Goal: Information Seeking & Learning: Learn about a topic

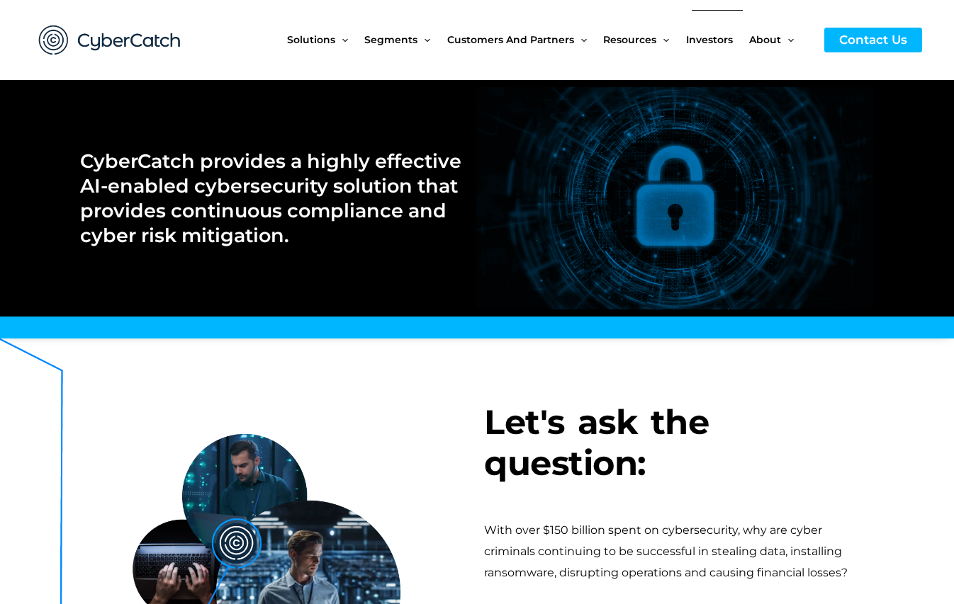
click at [703, 33] on span "Investors" at bounding box center [709, 40] width 47 height 60
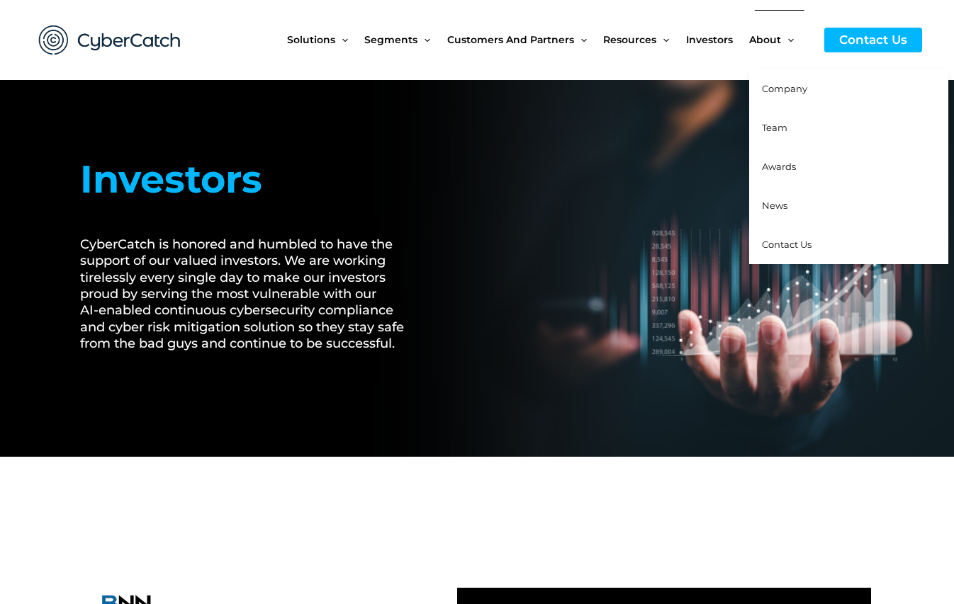
click at [777, 127] on span "Team" at bounding box center [775, 127] width 26 height 11
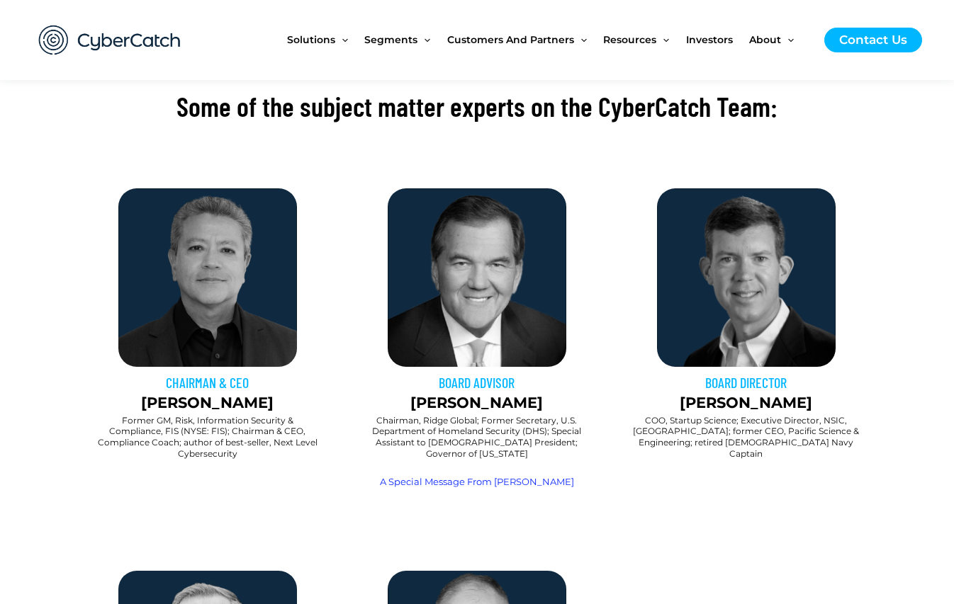
scroll to position [441, 0]
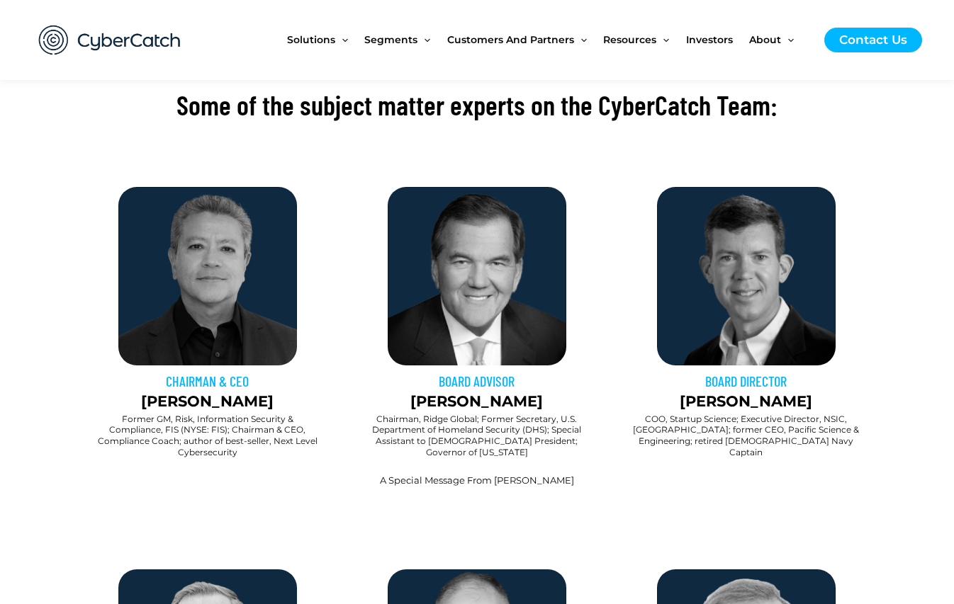
click at [480, 475] on link "A Special Message From Tom Ridge" at bounding box center [477, 480] width 194 height 11
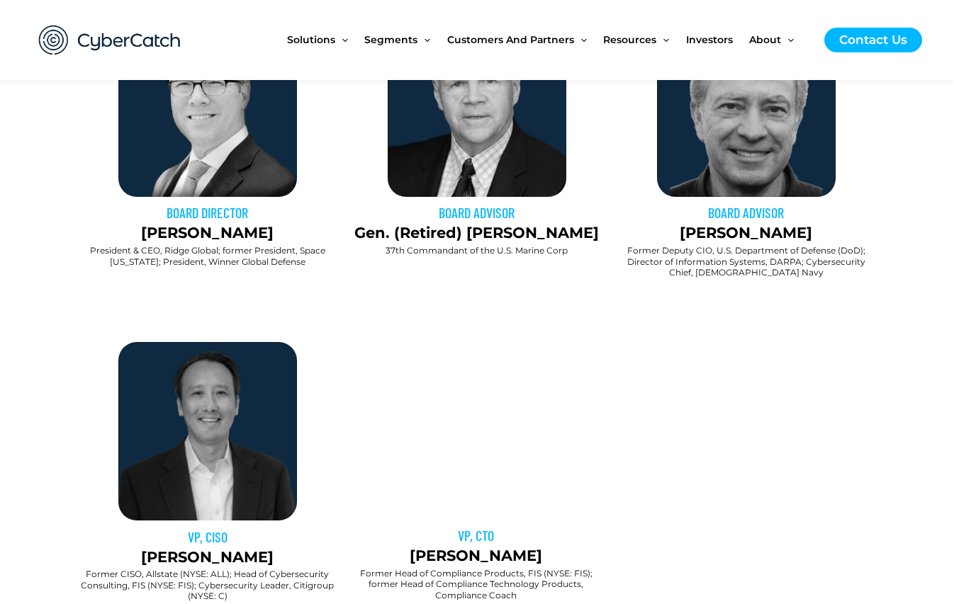
scroll to position [990, 0]
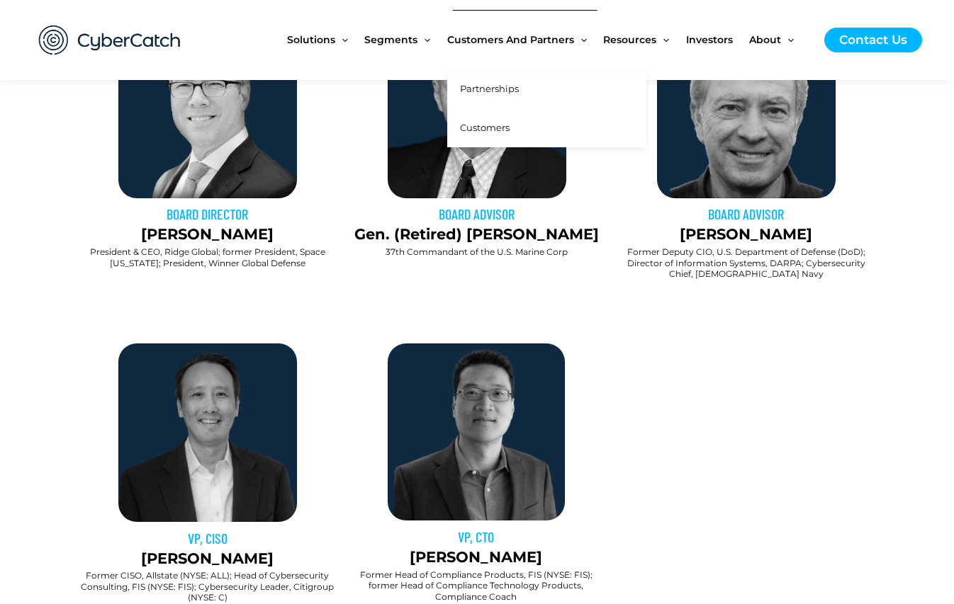
click at [487, 127] on span "Customers" at bounding box center [485, 127] width 50 height 11
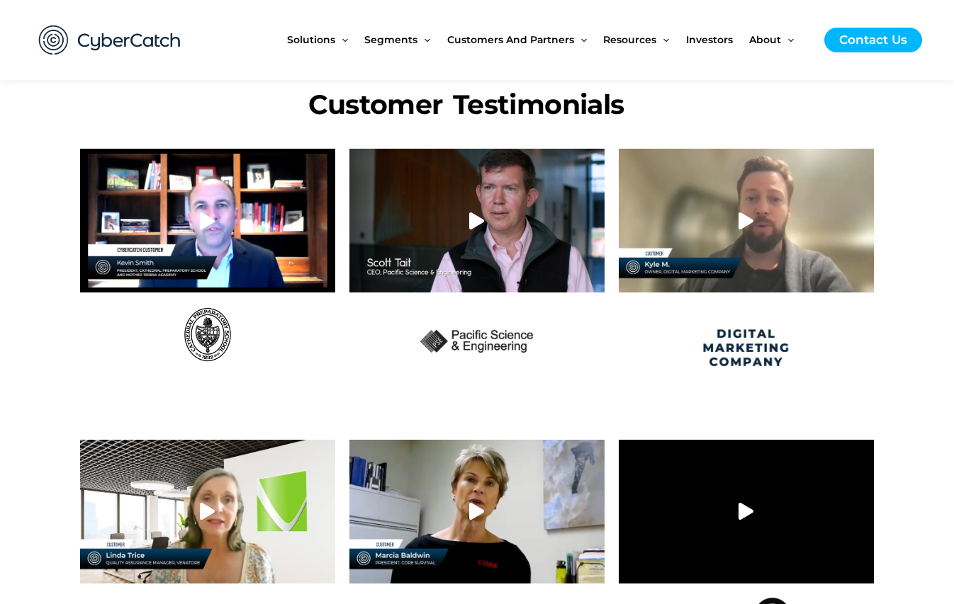
scroll to position [784, 0]
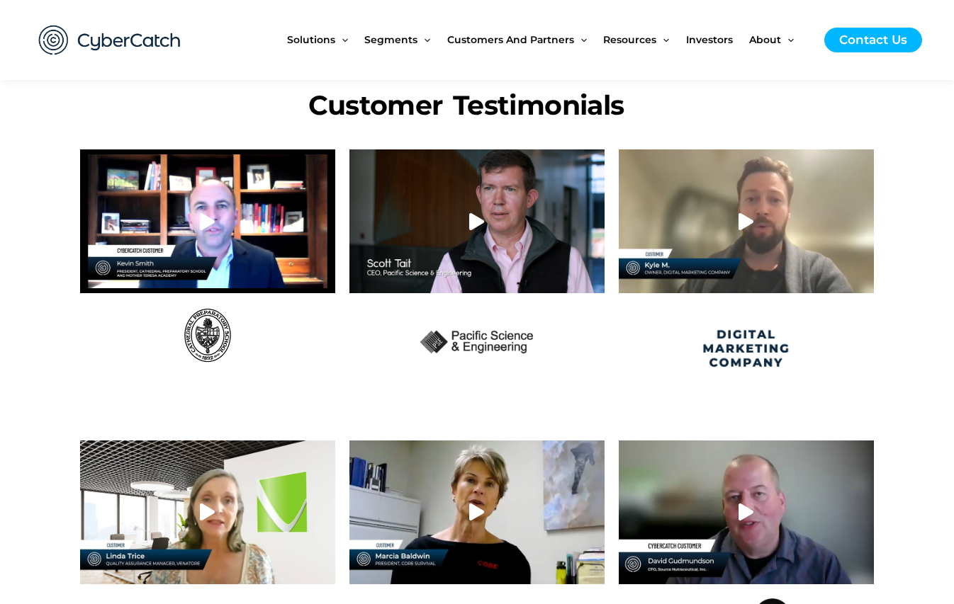
click at [210, 340] on img at bounding box center [207, 335] width 56 height 56
click at [269, 259] on div at bounding box center [207, 220] width 255 height 143
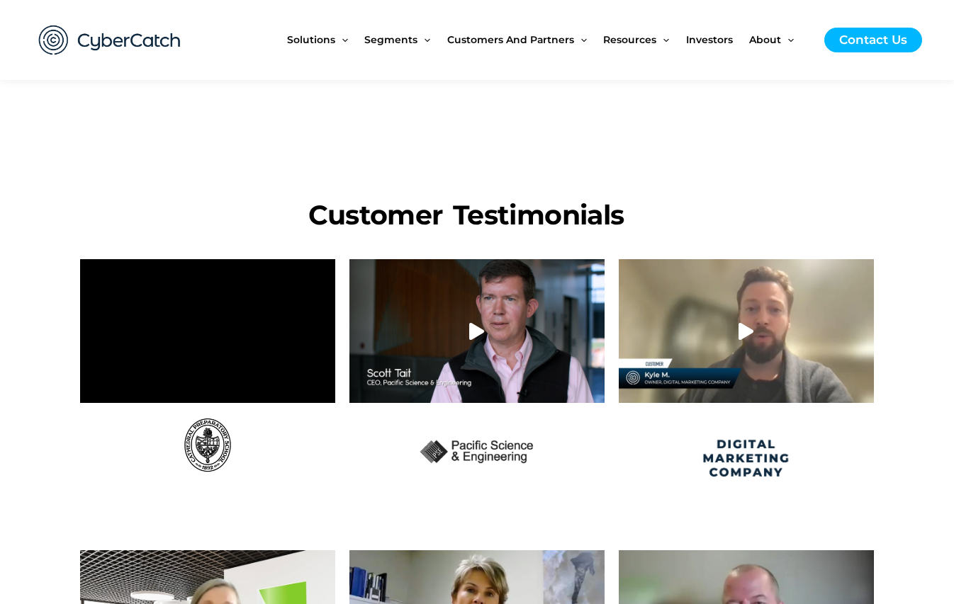
scroll to position [661, 0]
